Goal: Check status: Check status

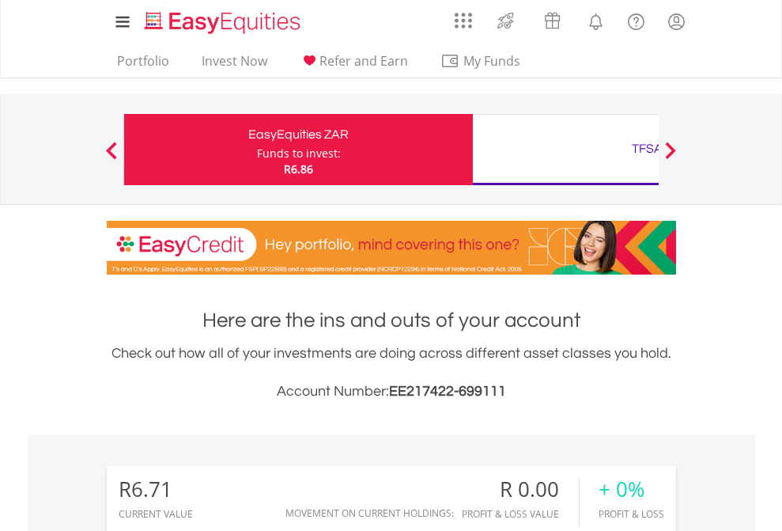
scroll to position [152, 248]
click at [257, 149] on div "Funds to invest:" at bounding box center [299, 154] width 84 height 16
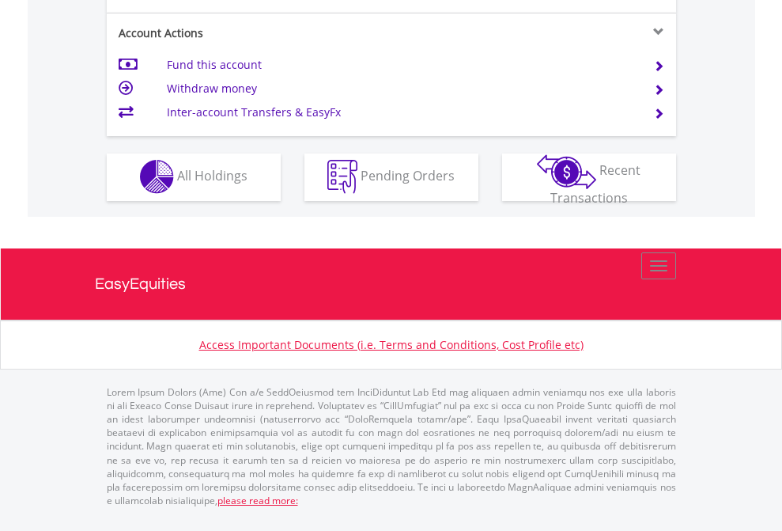
scroll to position [1479, 0]
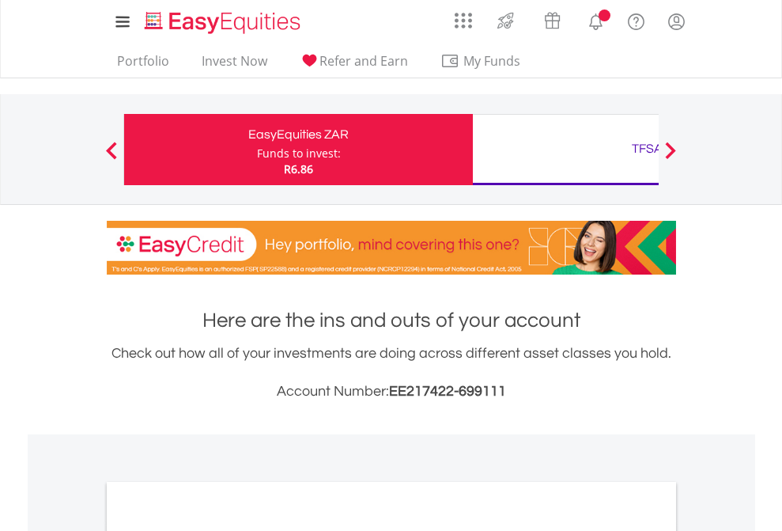
scroll to position [951, 0]
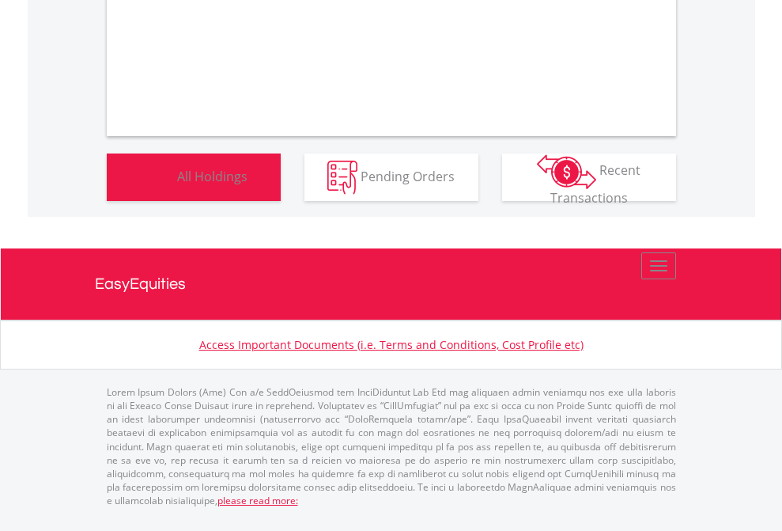
click at [177, 184] on span "All Holdings" at bounding box center [212, 175] width 70 height 17
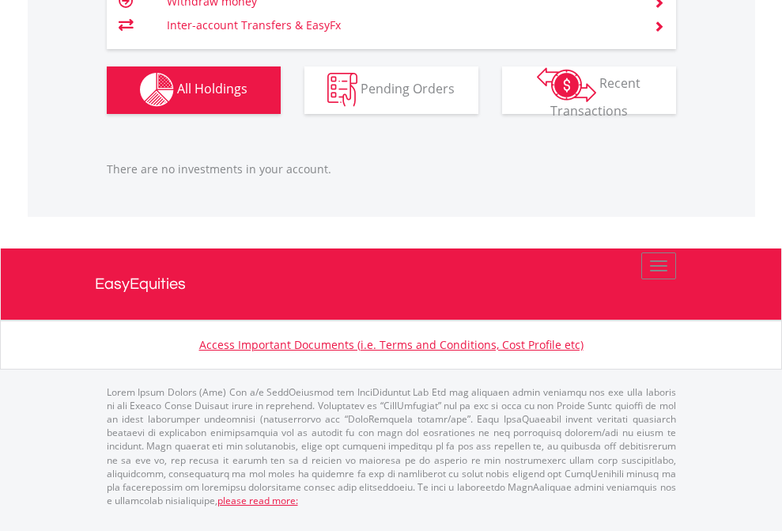
scroll to position [1566, 0]
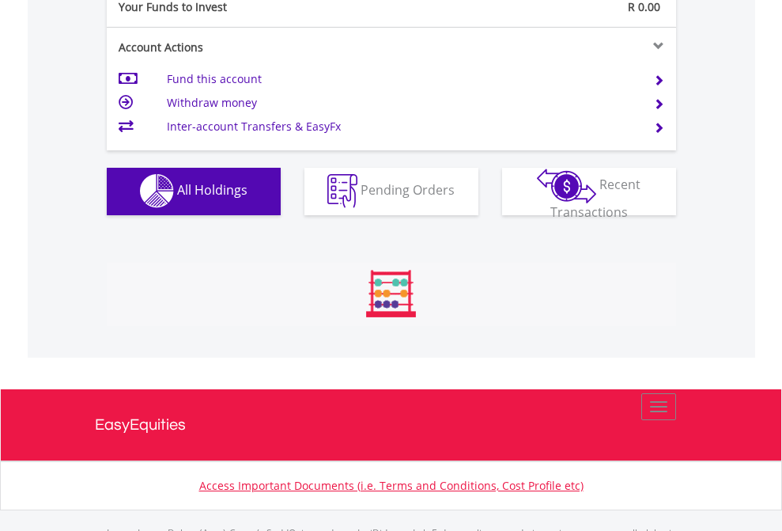
scroll to position [1566, 0]
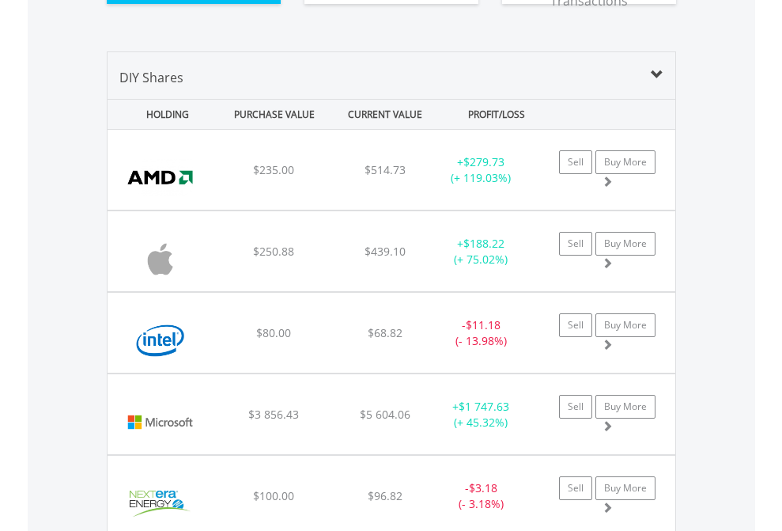
scroll to position [1759, 0]
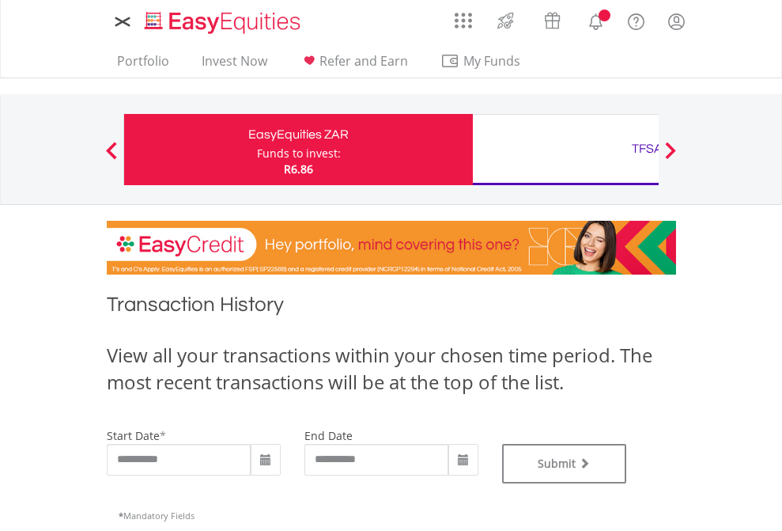
type input "**********"
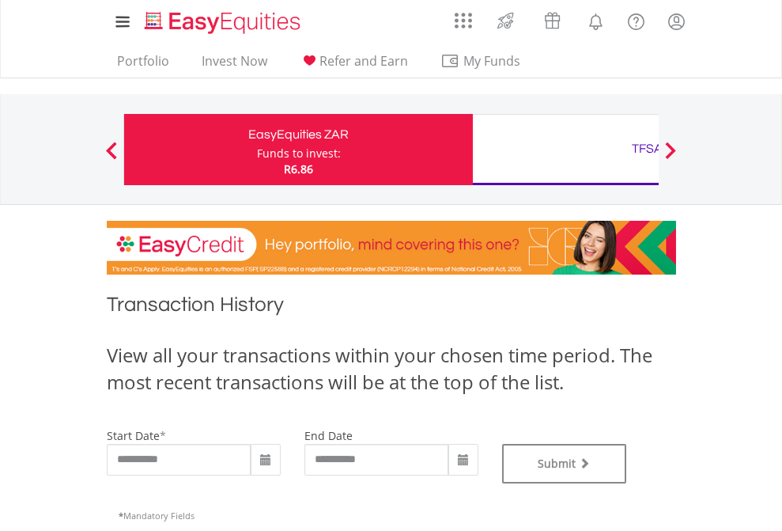
click at [565, 149] on div "TFSA" at bounding box center [647, 149] width 330 height 22
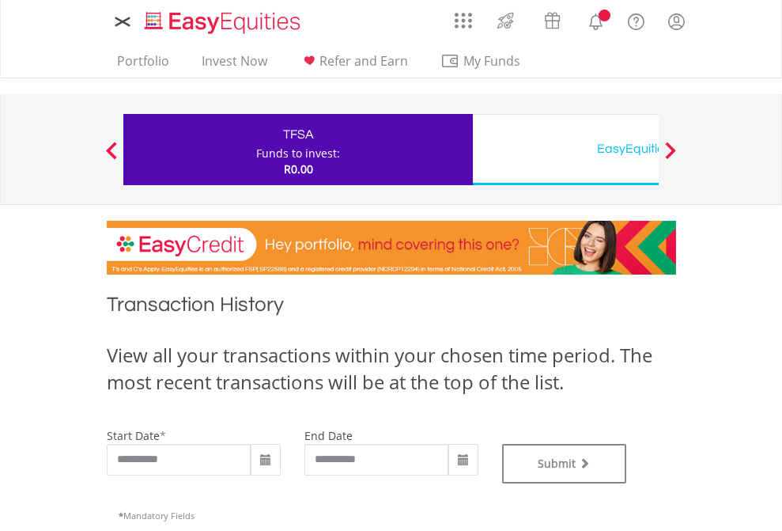
type input "**********"
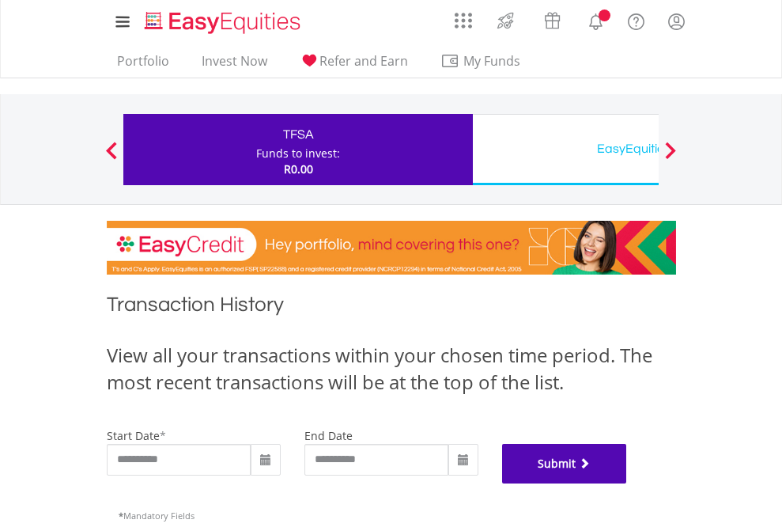
click at [627, 483] on button "Submit" at bounding box center [564, 464] width 125 height 40
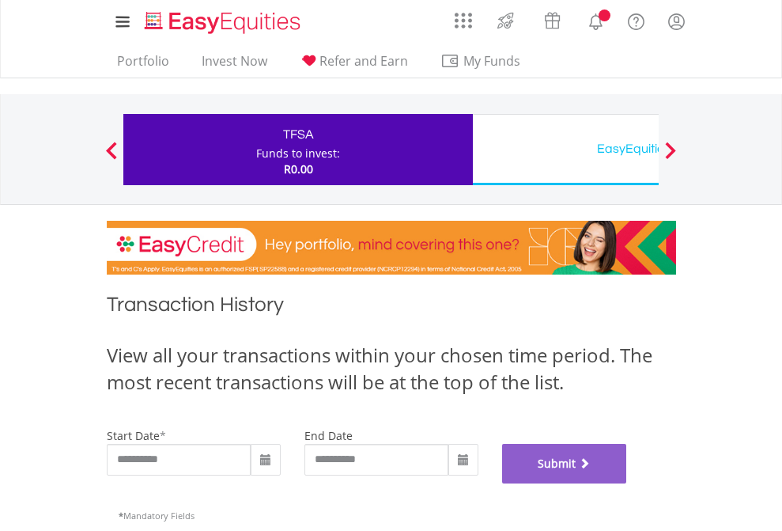
scroll to position [641, 0]
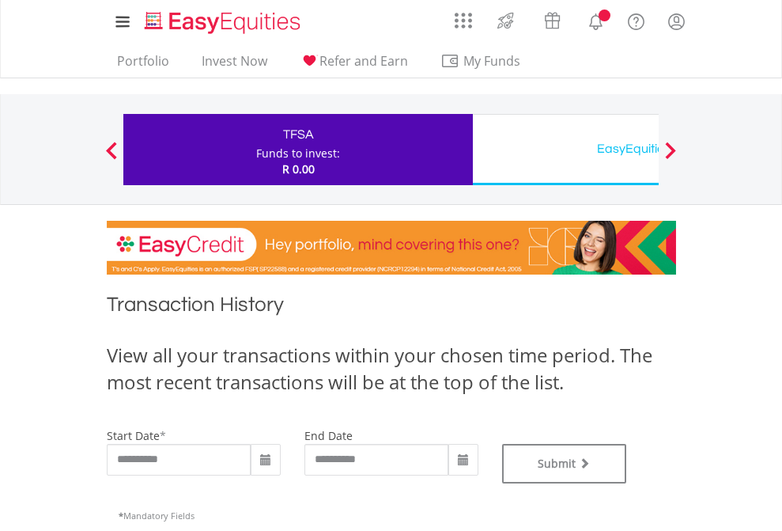
click at [565, 149] on div "EasyEquities USD" at bounding box center [647, 149] width 330 height 22
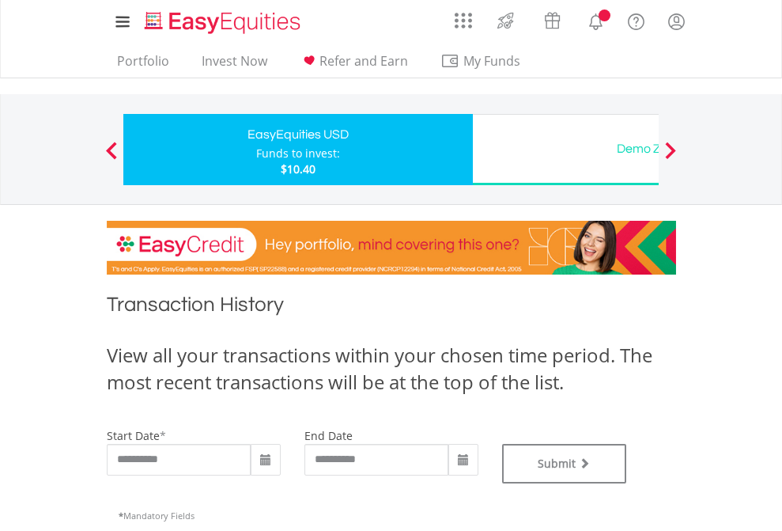
type input "**********"
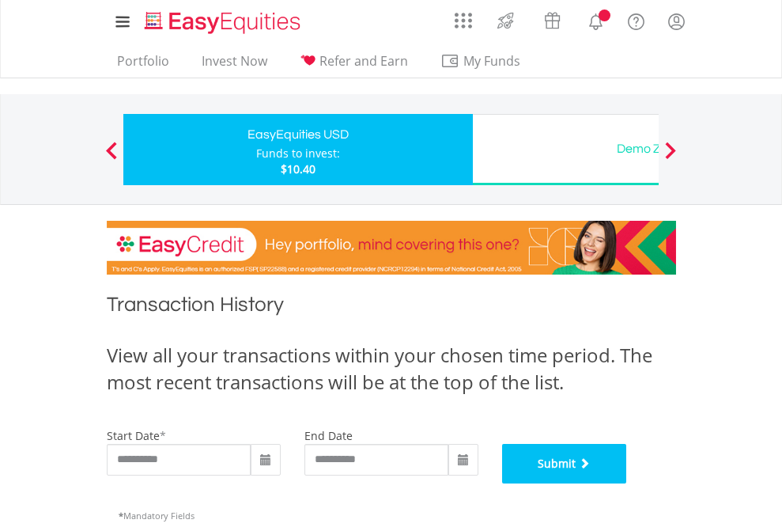
click at [627, 483] on button "Submit" at bounding box center [564, 464] width 125 height 40
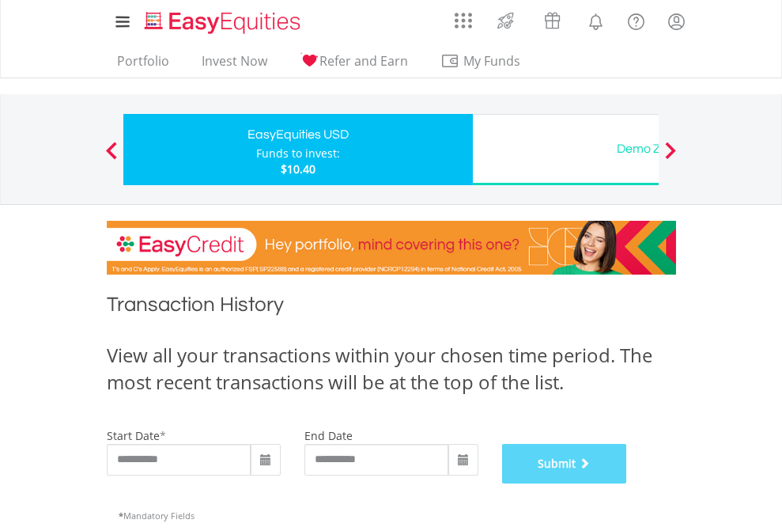
scroll to position [641, 0]
